Goal: Entertainment & Leisure: Consume media (video, audio)

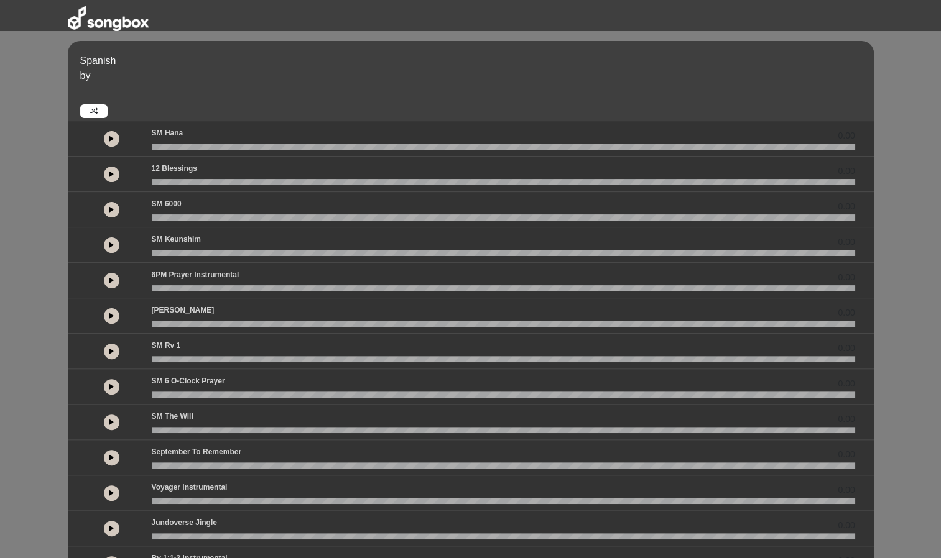
click at [107, 173] on button at bounding box center [112, 175] width 16 height 16
click at [109, 210] on icon at bounding box center [111, 209] width 5 height 6
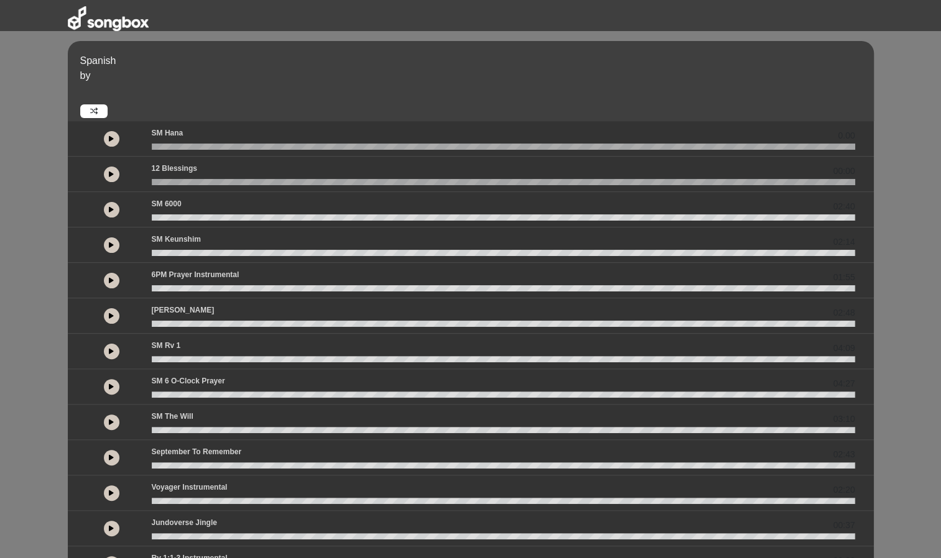
click at [111, 491] on icon at bounding box center [111, 493] width 5 height 6
click at [114, 209] on button at bounding box center [112, 210] width 16 height 16
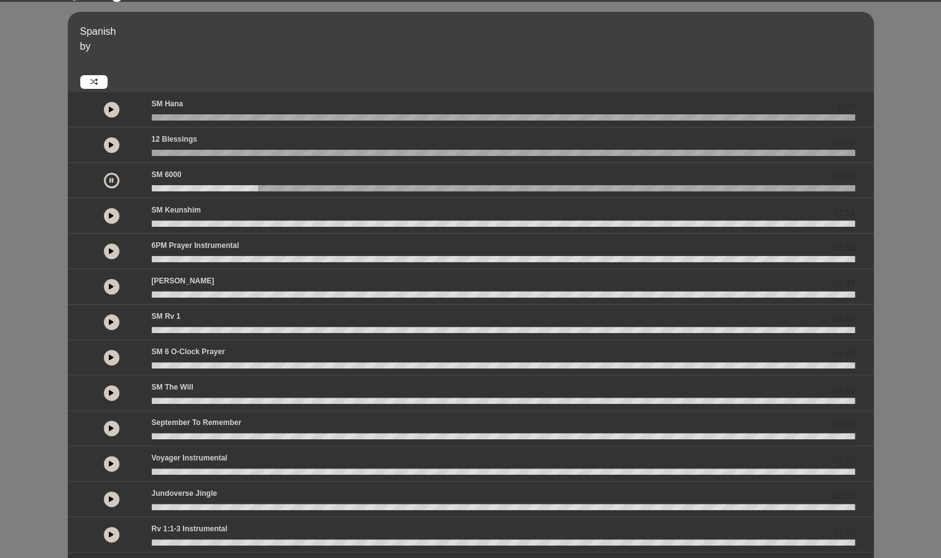
scroll to position [29, 0]
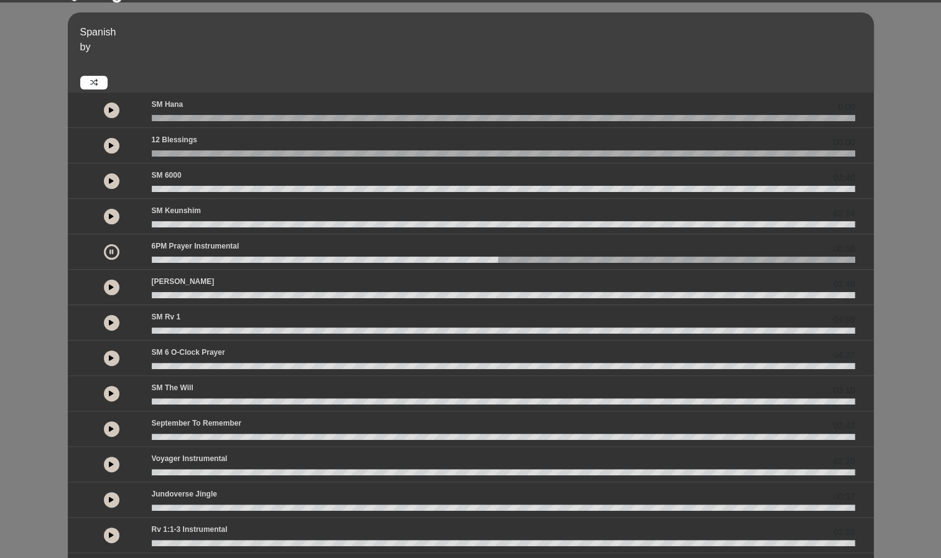
click at [108, 246] on button at bounding box center [112, 252] width 16 height 16
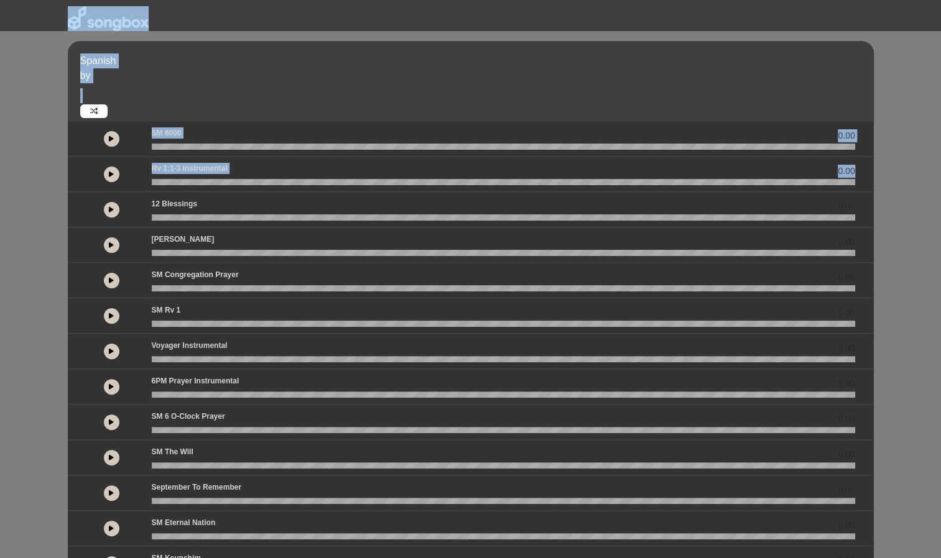
drag, startPoint x: 313, startPoint y: 187, endPoint x: 277, endPoint y: 10, distance: 180.8
click at [277, 10] on div "Spanish by 0.00" at bounding box center [470, 344] width 941 height 688
click at [111, 211] on icon at bounding box center [111, 209] width 5 height 6
click at [112, 242] on icon at bounding box center [111, 245] width 5 height 6
click at [110, 251] on button at bounding box center [112, 245] width 16 height 16
